Goal: Task Accomplishment & Management: Use online tool/utility

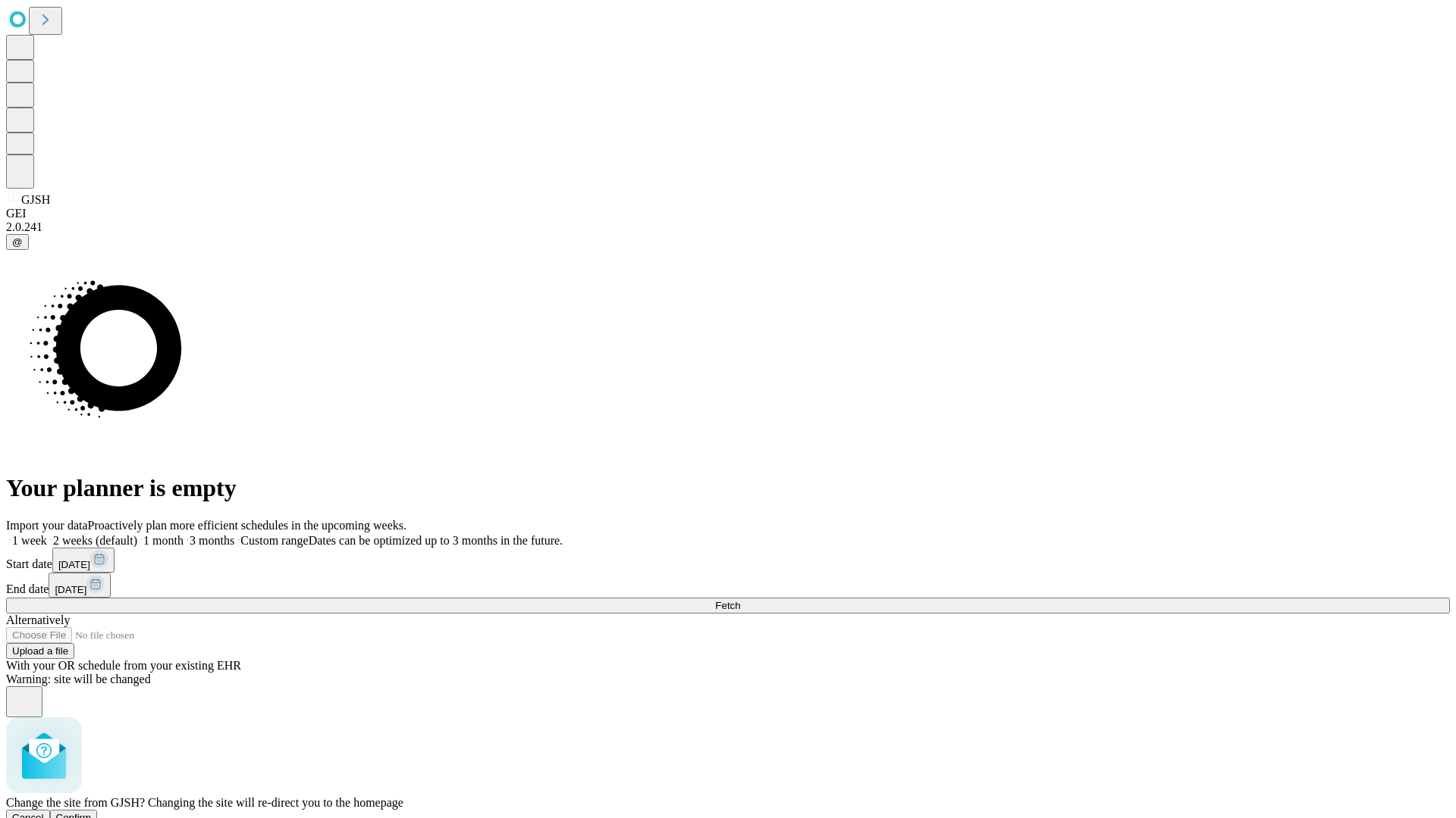
click at [91, 812] on span "Confirm" at bounding box center [74, 817] width 36 height 11
click at [47, 534] on label "1 week" at bounding box center [26, 540] width 41 height 13
click at [740, 600] on span "Fetch" at bounding box center [727, 605] width 25 height 11
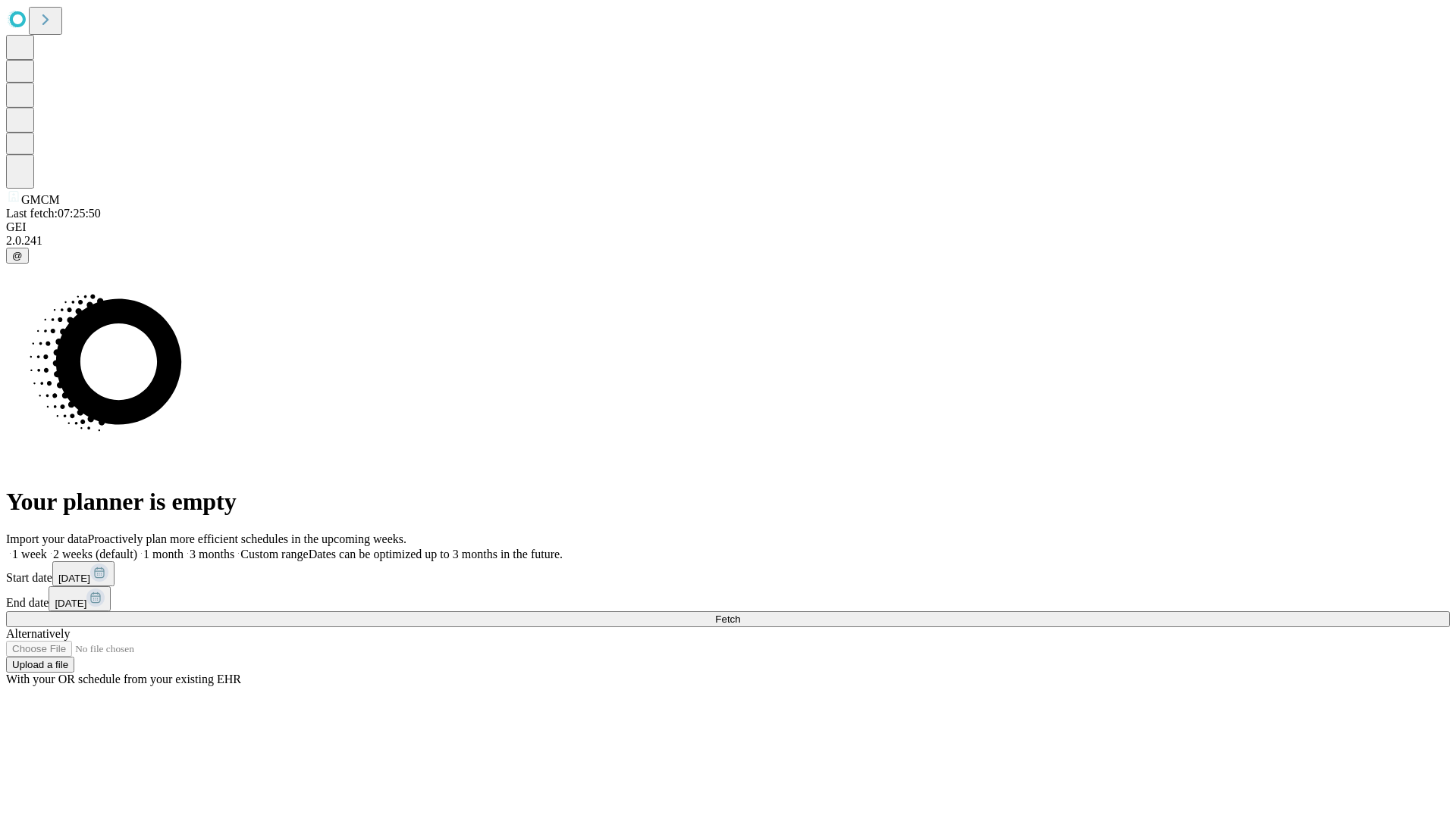
click at [47, 548] on label "1 week" at bounding box center [26, 554] width 41 height 13
click at [740, 614] on span "Fetch" at bounding box center [727, 619] width 25 height 11
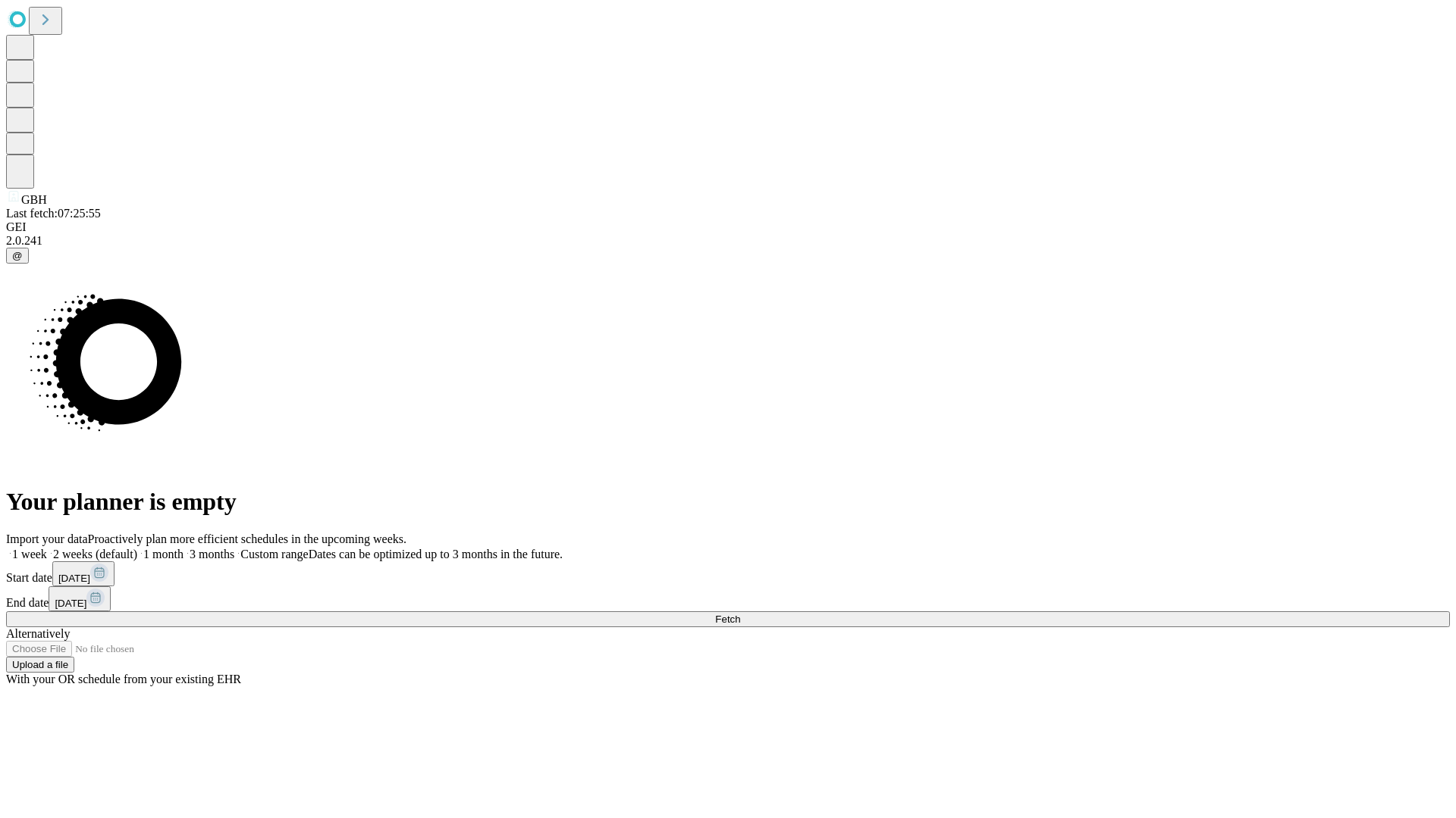
click at [740, 614] on span "Fetch" at bounding box center [727, 619] width 25 height 11
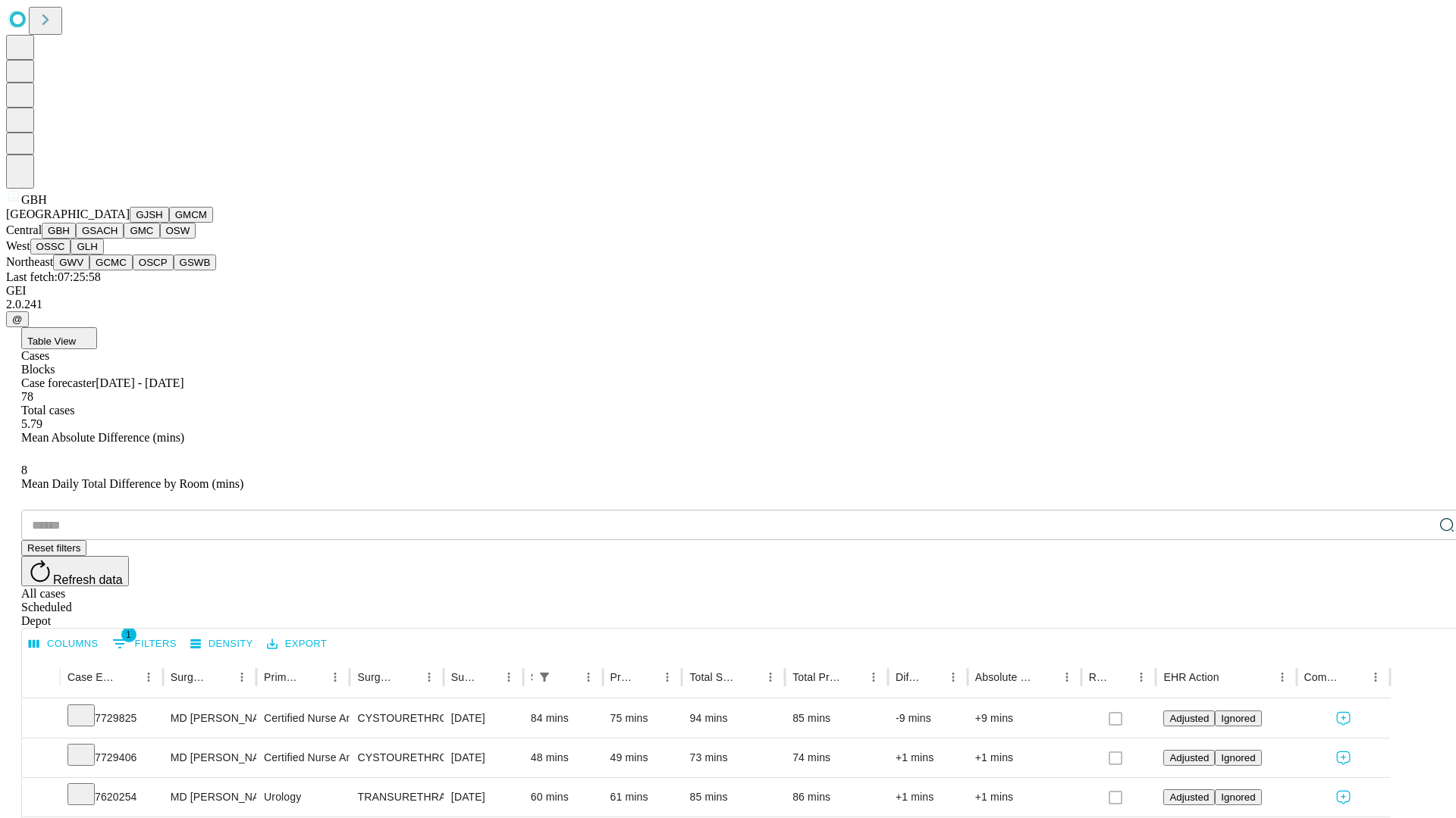
click at [117, 239] on button "GSACH" at bounding box center [99, 230] width 48 height 16
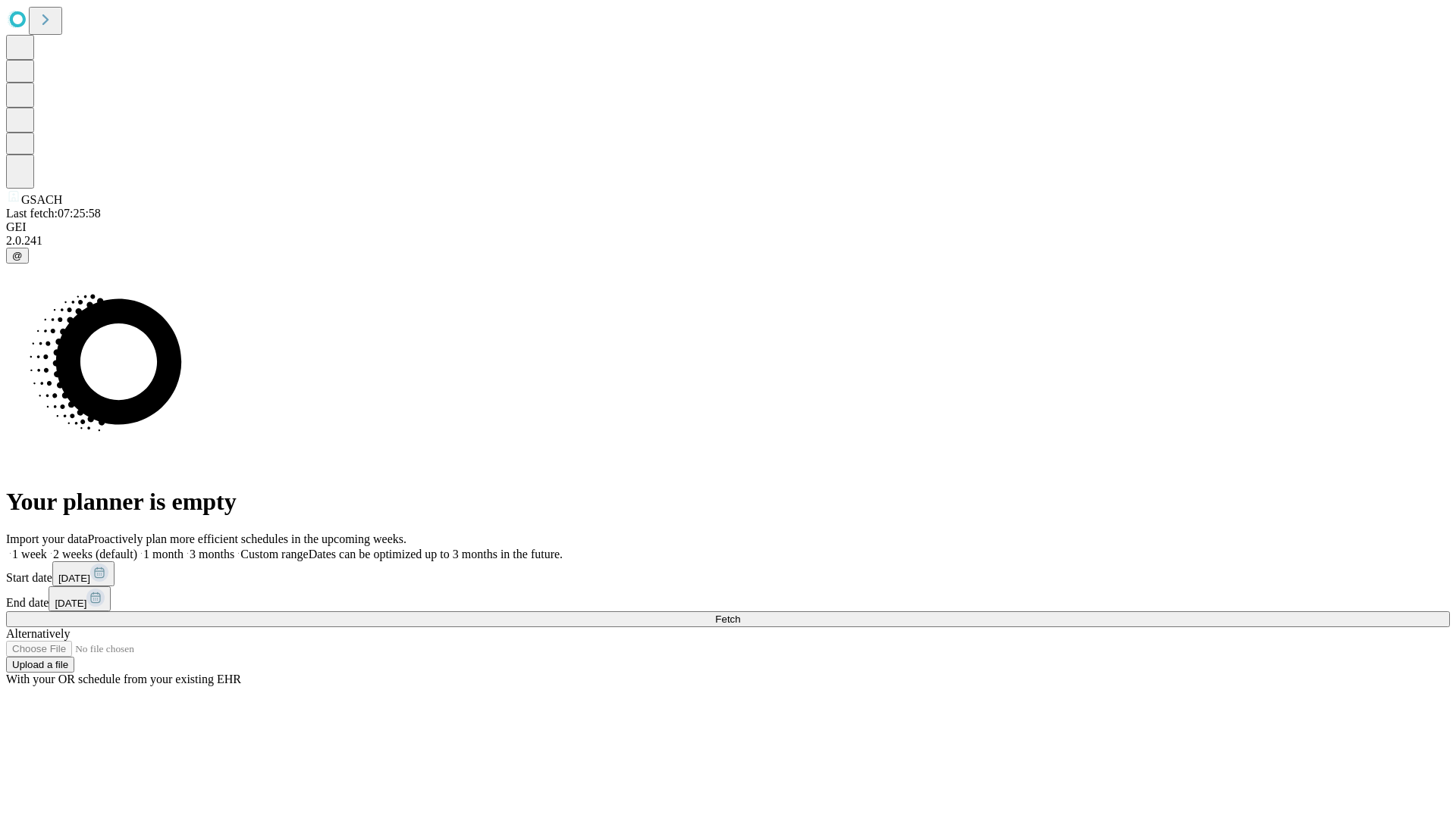
click at [47, 548] on label "1 week" at bounding box center [26, 554] width 41 height 13
click at [740, 614] on span "Fetch" at bounding box center [727, 619] width 25 height 11
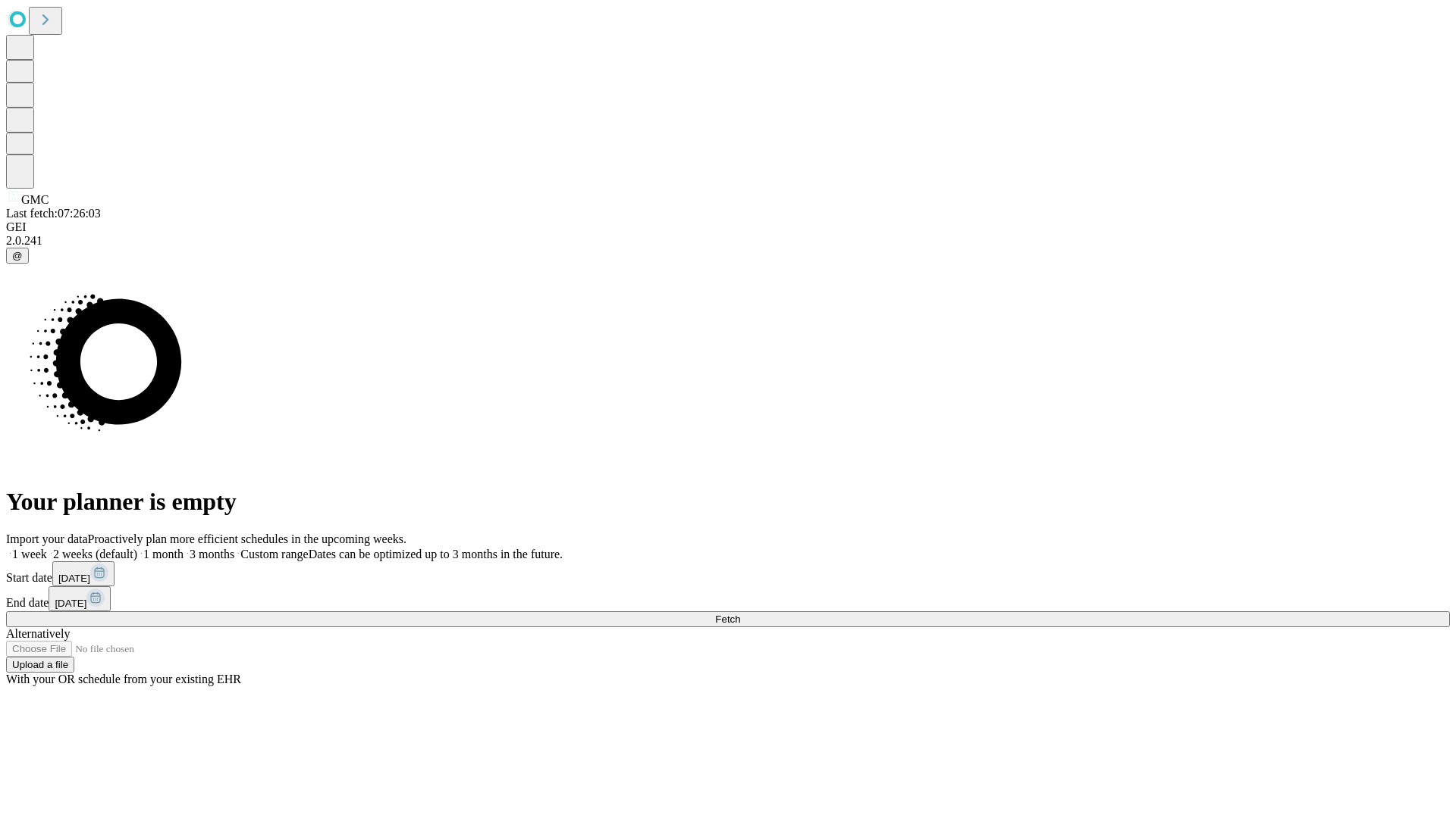
click at [740, 614] on span "Fetch" at bounding box center [727, 619] width 25 height 11
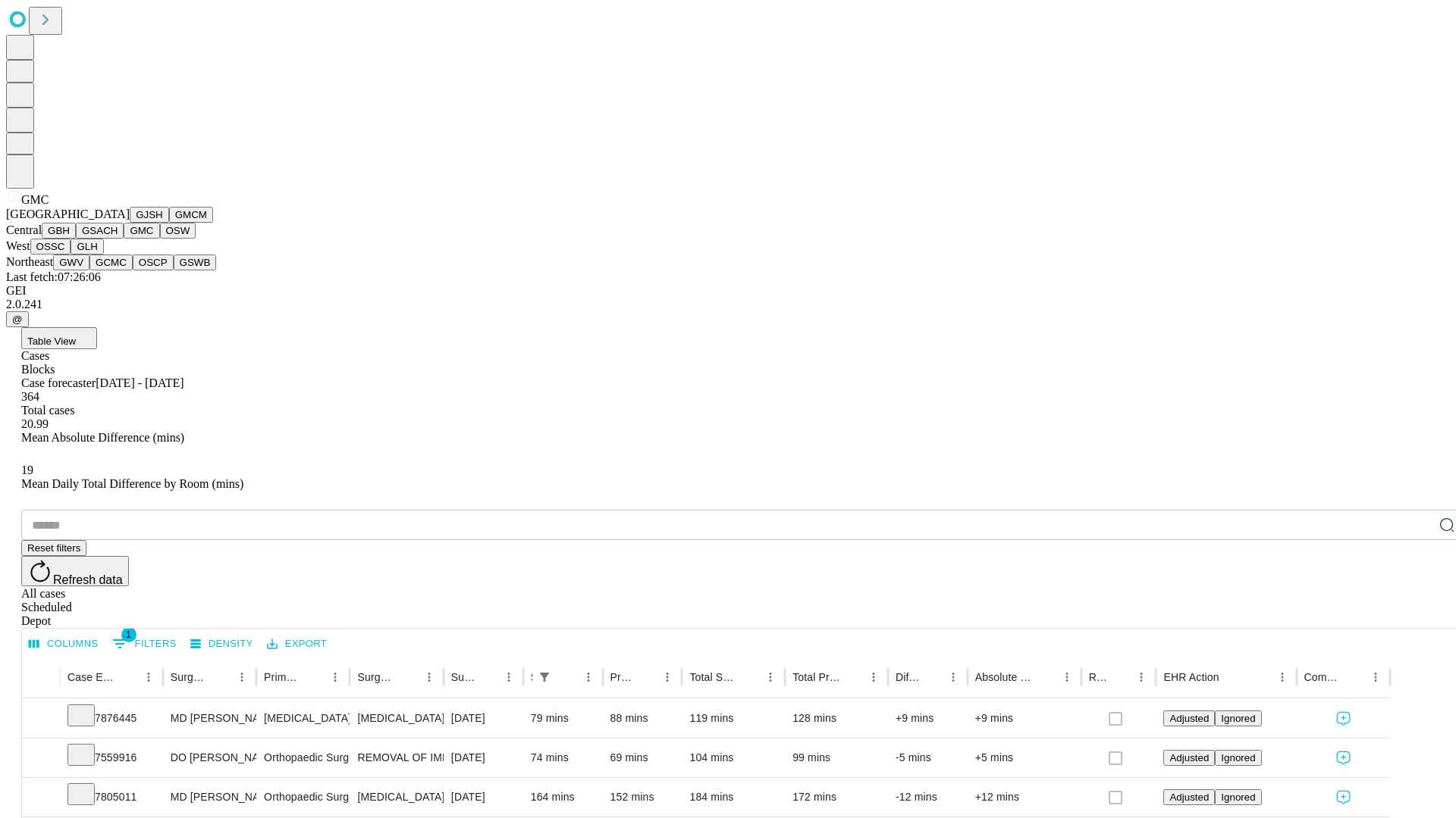
click at [160, 239] on button "OSW" at bounding box center [178, 230] width 37 height 16
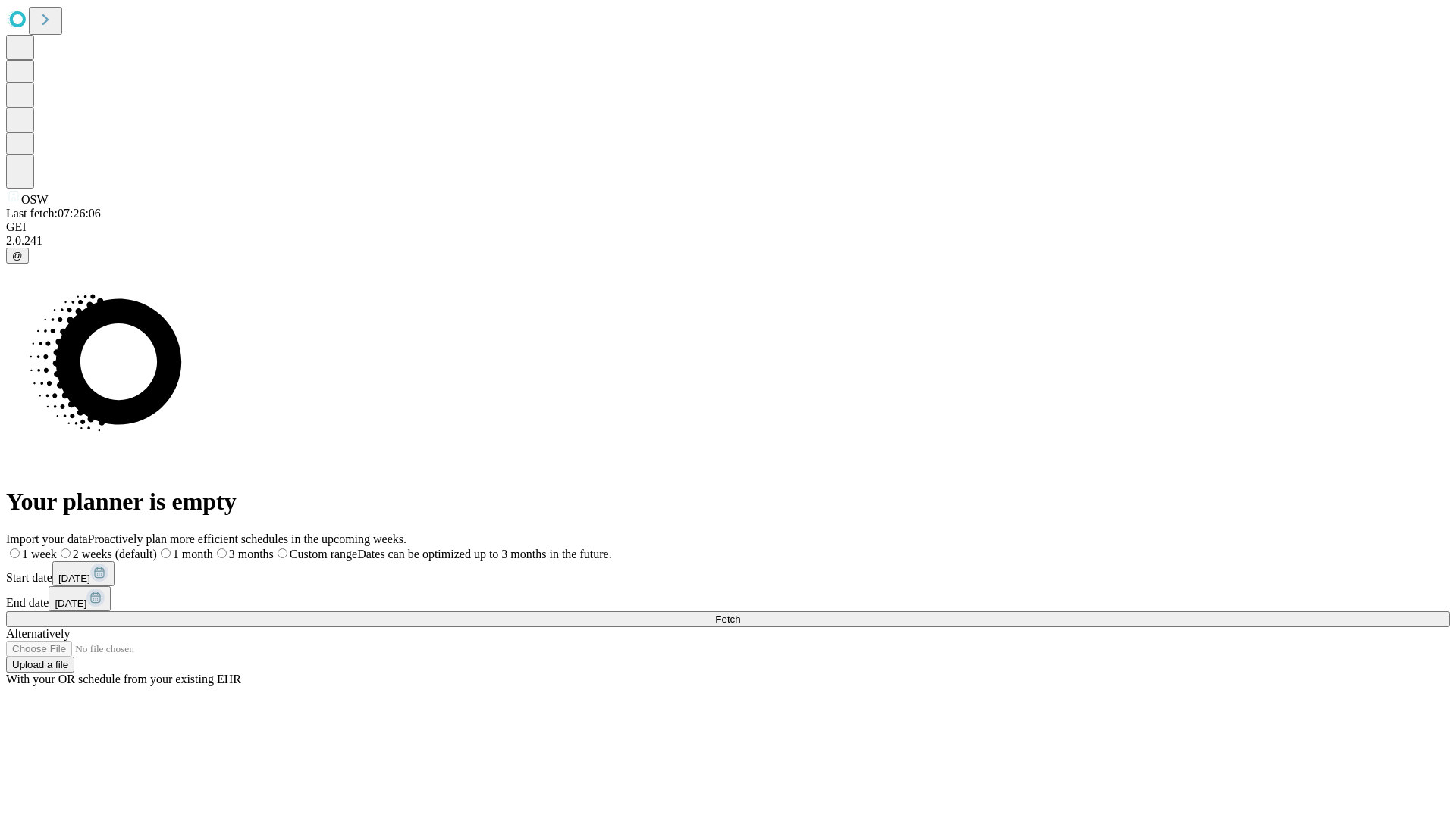
click at [57, 548] on label "1 week" at bounding box center [31, 554] width 50 height 13
click at [740, 614] on span "Fetch" at bounding box center [727, 619] width 25 height 11
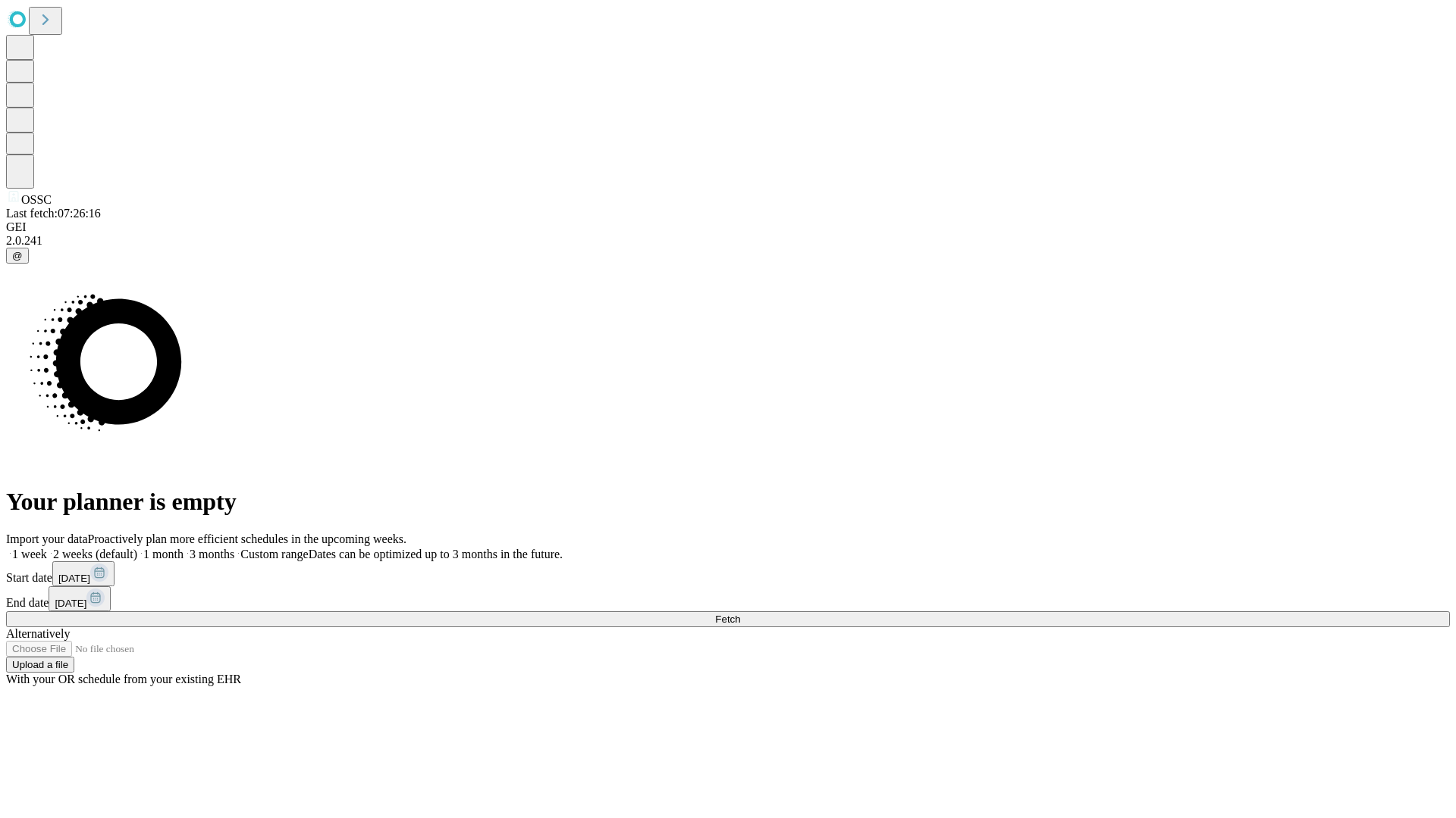
click at [47, 548] on label "1 week" at bounding box center [26, 554] width 41 height 13
click at [740, 614] on span "Fetch" at bounding box center [727, 619] width 25 height 11
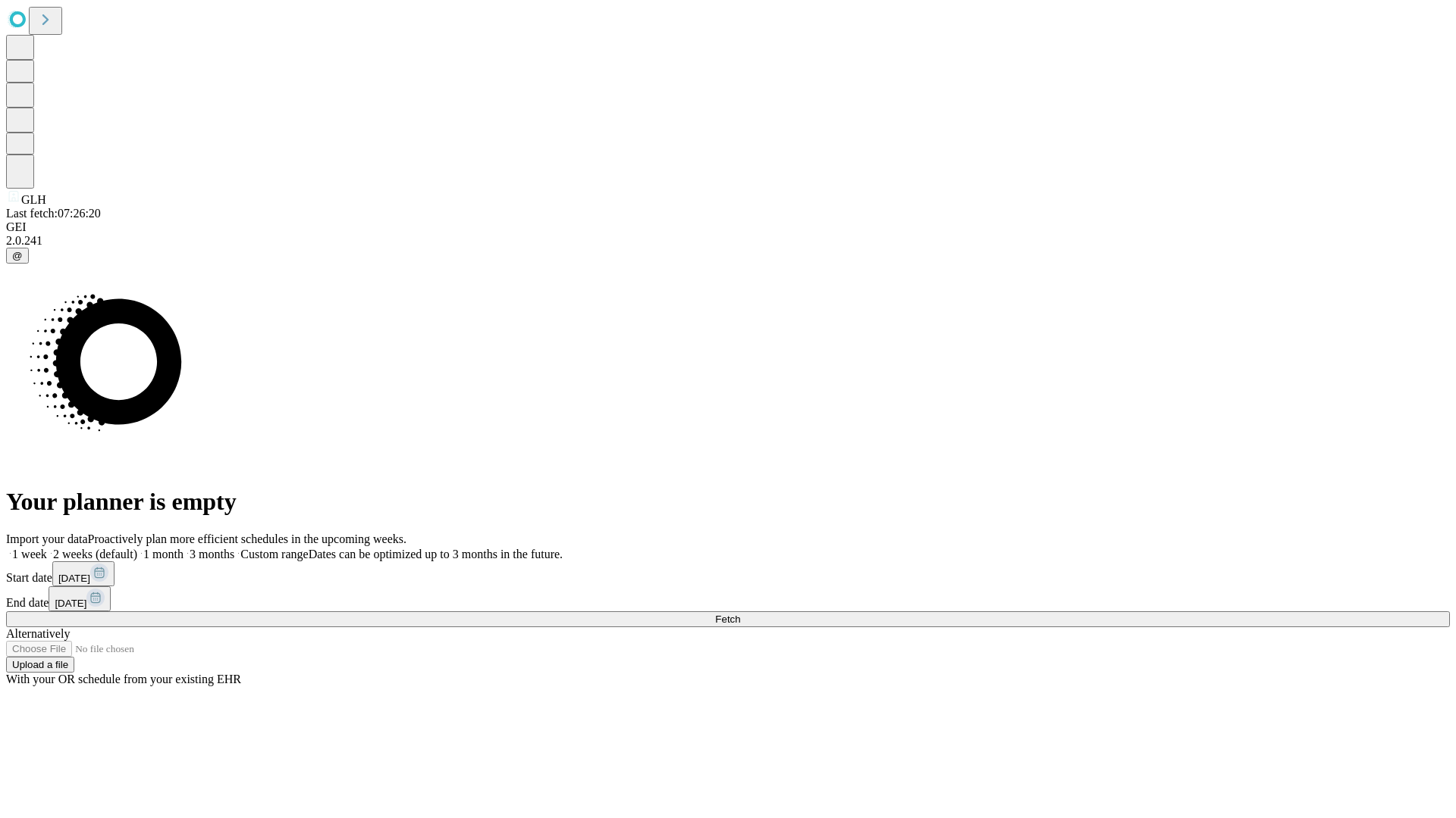
click at [47, 548] on label "1 week" at bounding box center [26, 554] width 41 height 13
click at [740, 614] on span "Fetch" at bounding box center [727, 619] width 25 height 11
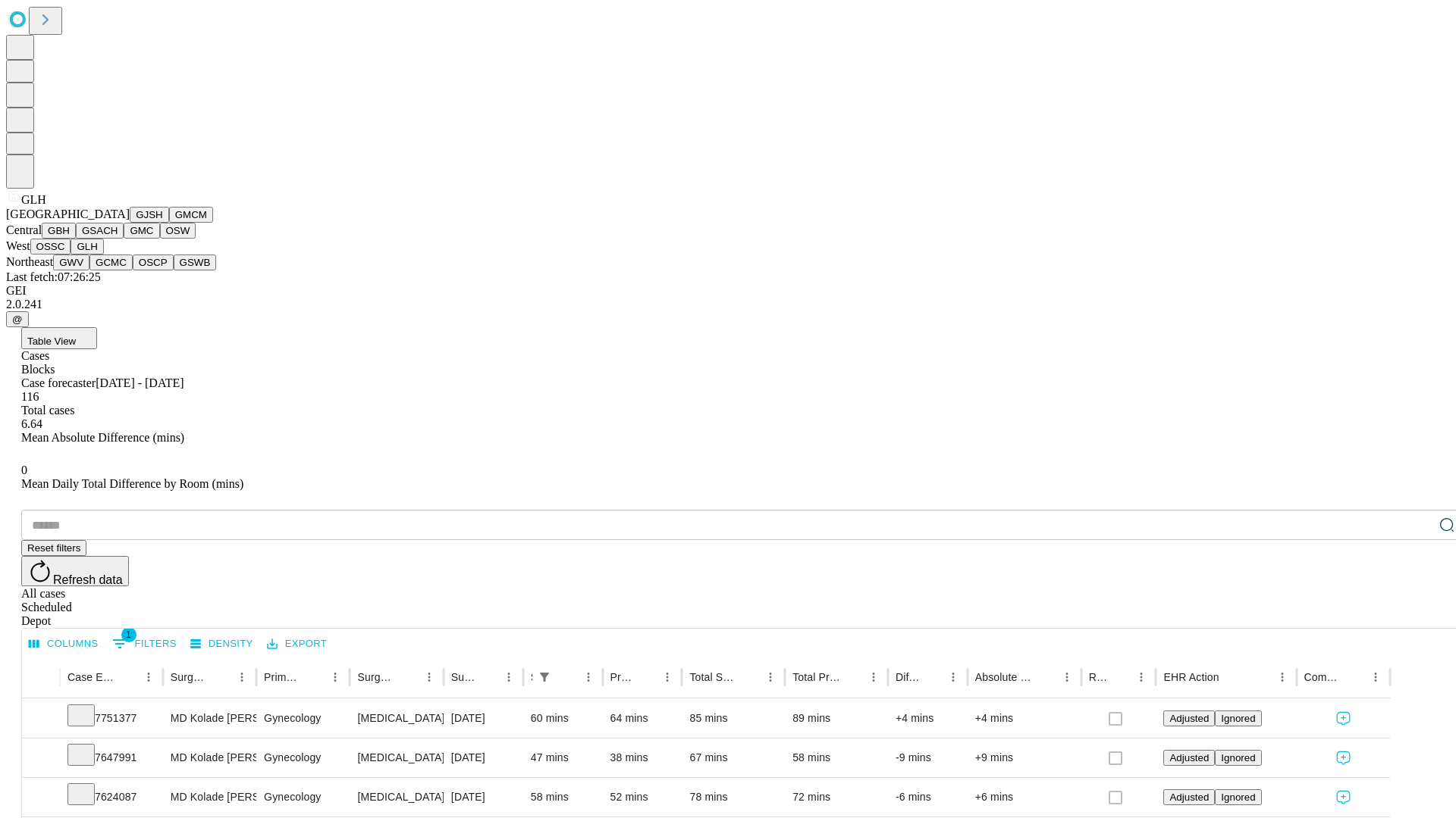
click at [90, 270] on button "GWV" at bounding box center [71, 263] width 37 height 16
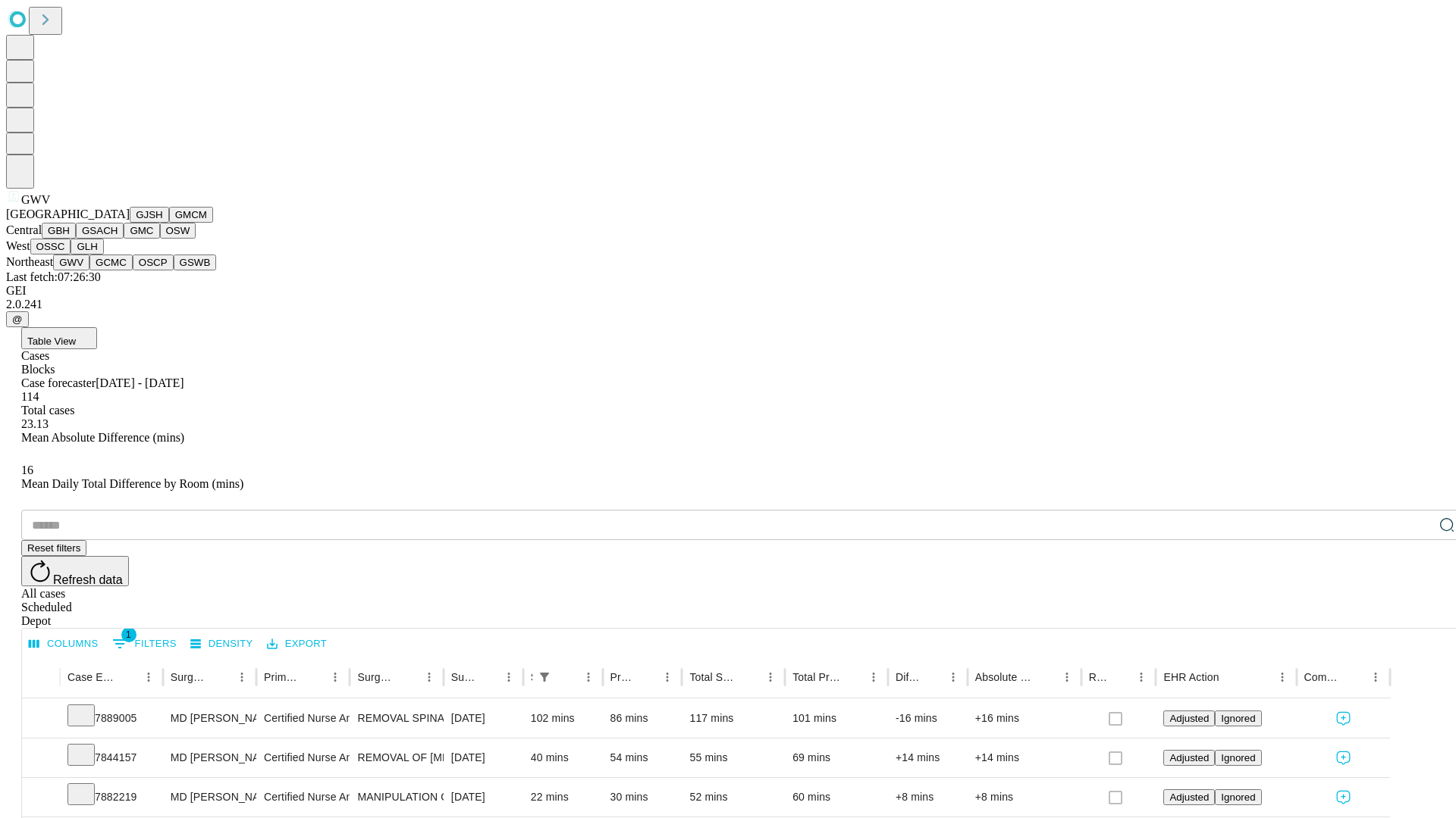
click at [117, 270] on button "GCMC" at bounding box center [111, 263] width 43 height 16
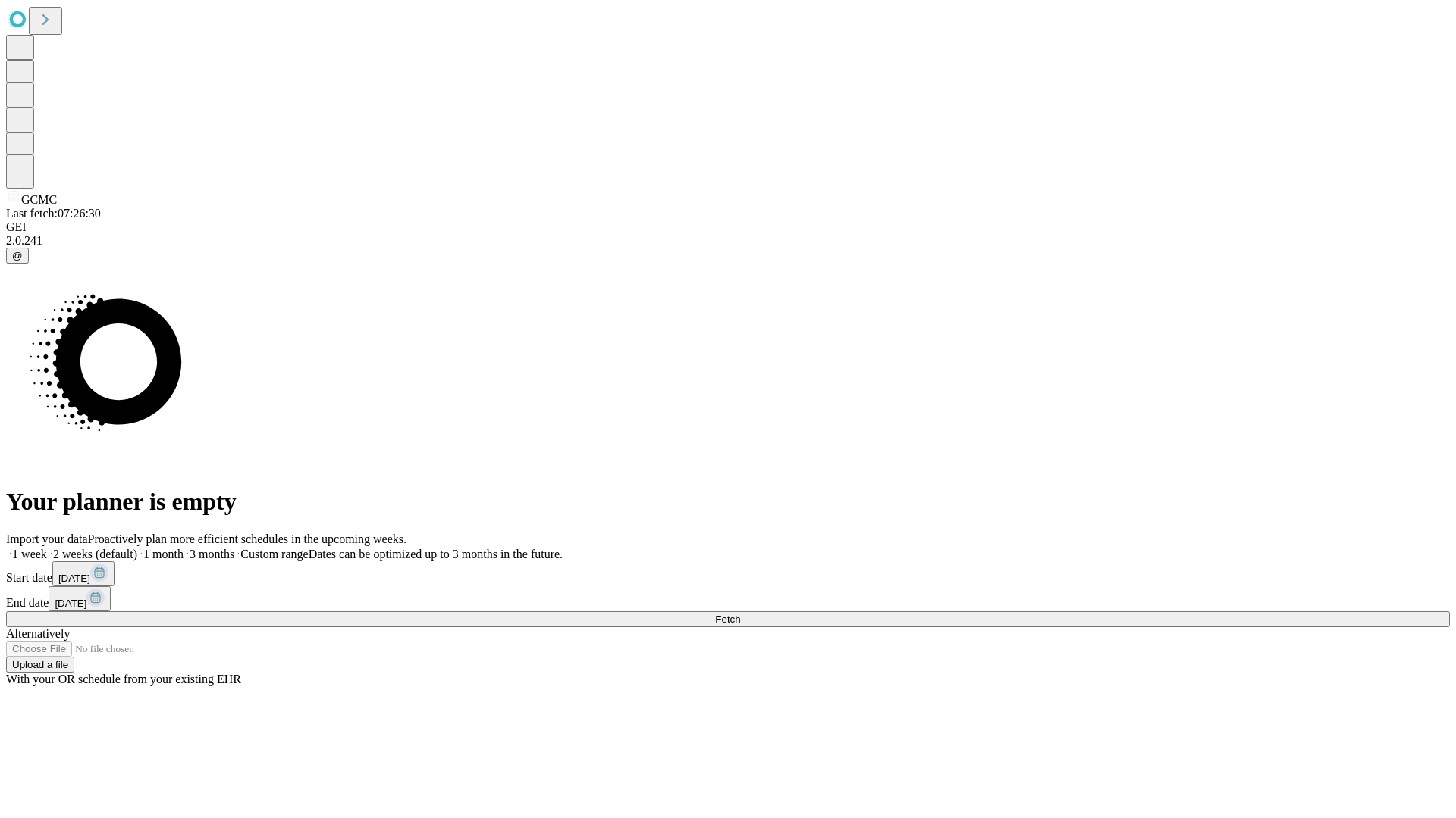
click at [47, 548] on label "1 week" at bounding box center [26, 554] width 41 height 13
click at [740, 614] on span "Fetch" at bounding box center [727, 619] width 25 height 11
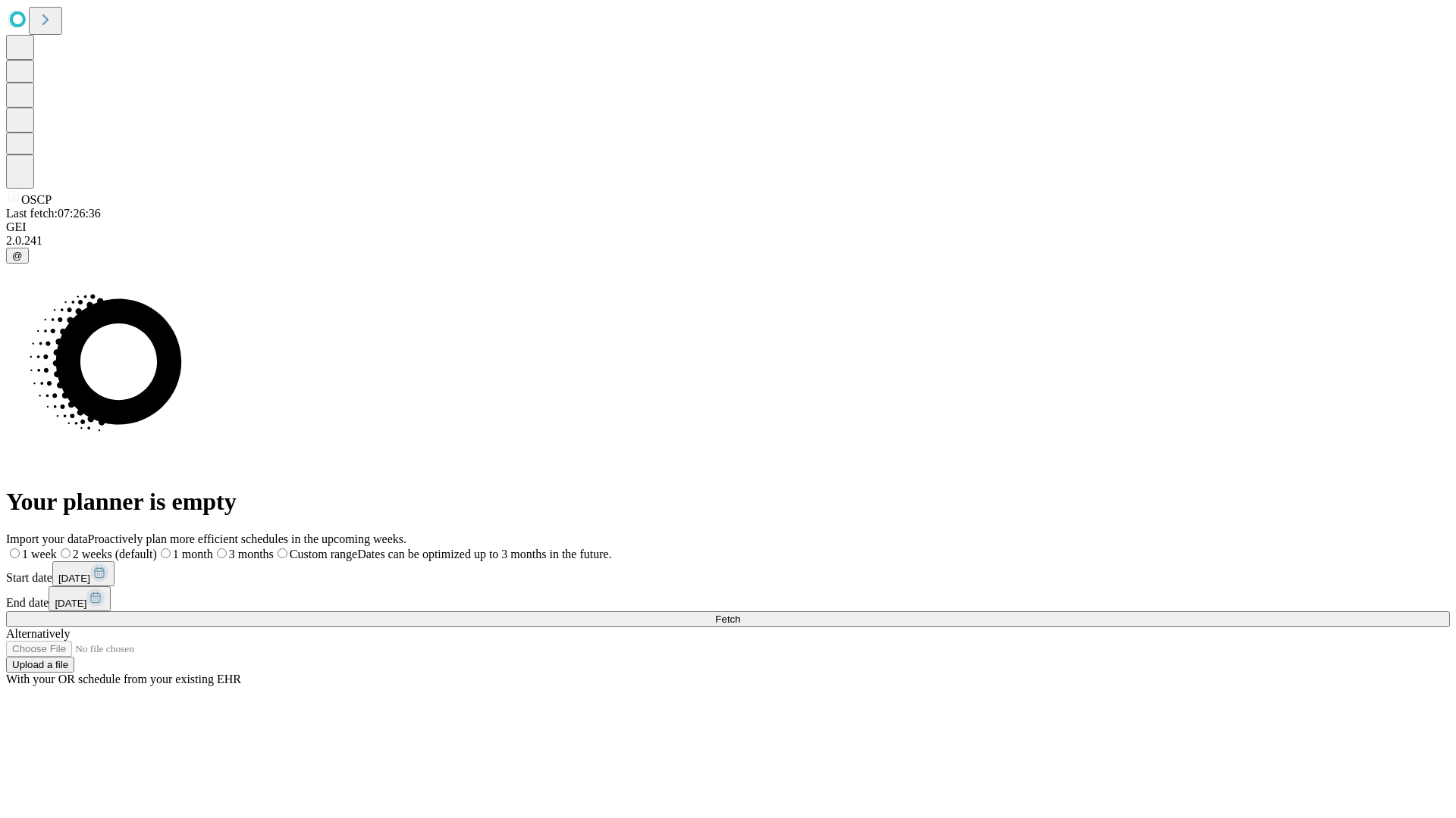
click at [740, 614] on span "Fetch" at bounding box center [727, 619] width 25 height 11
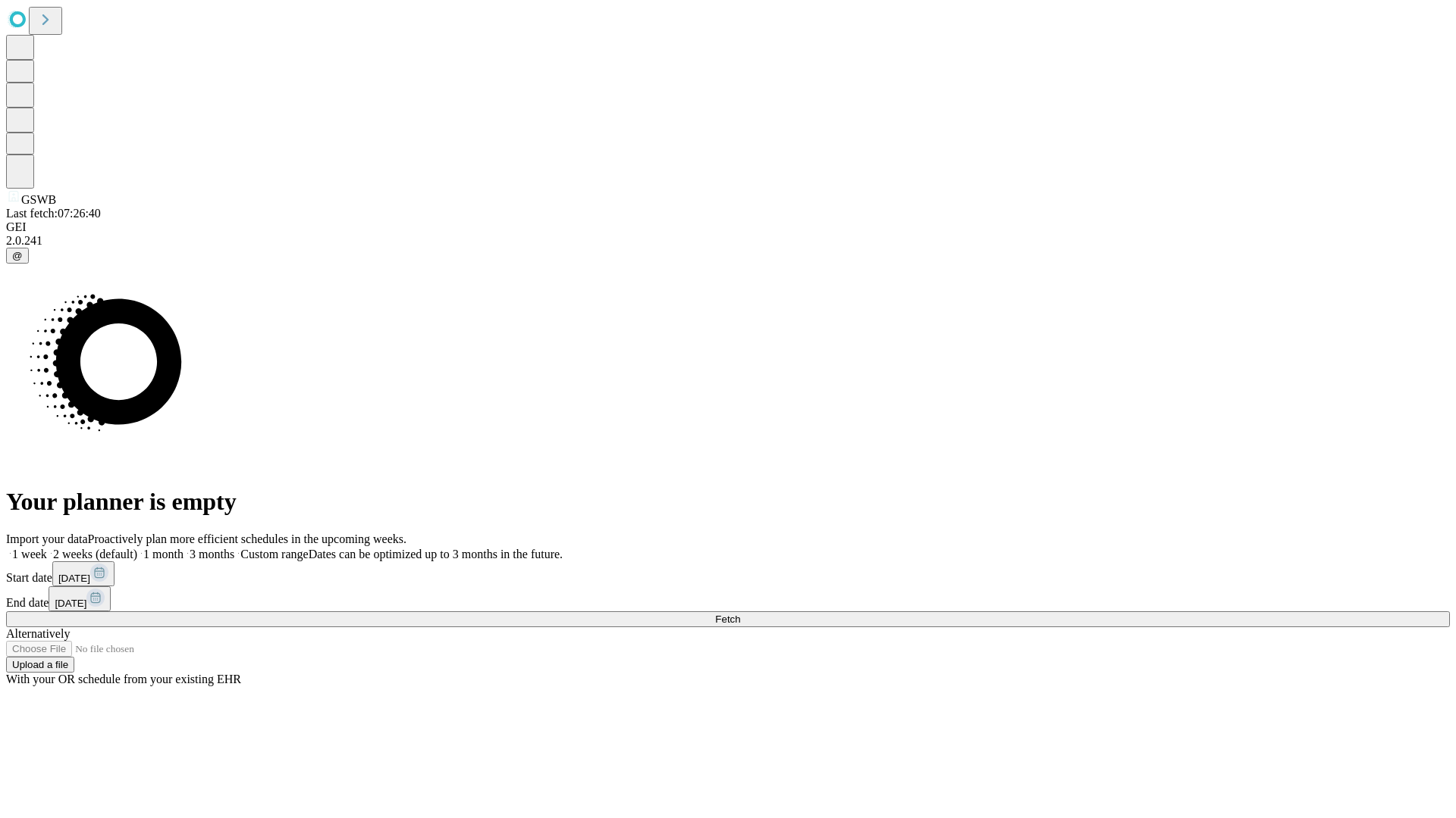
click at [47, 548] on label "1 week" at bounding box center [26, 554] width 41 height 13
click at [740, 614] on span "Fetch" at bounding box center [727, 619] width 25 height 11
